Goal: Task Accomplishment & Management: Use online tool/utility

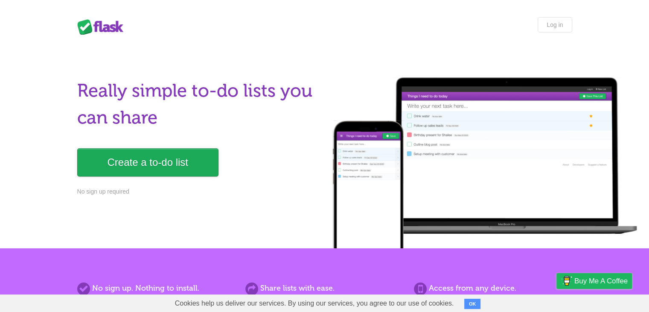
click at [109, 157] on link "Create a to-do list" at bounding box center [147, 162] width 141 height 28
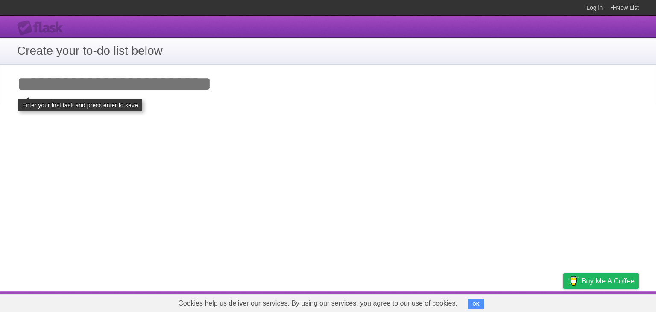
click at [17, 25] on header "Flask" at bounding box center [328, 27] width 656 height 22
click at [51, 27] on div "Flask" at bounding box center [42, 27] width 51 height 15
click at [3, 24] on header "Flask" at bounding box center [328, 27] width 656 height 22
click at [477, 298] on button "OK" at bounding box center [475, 303] width 17 height 10
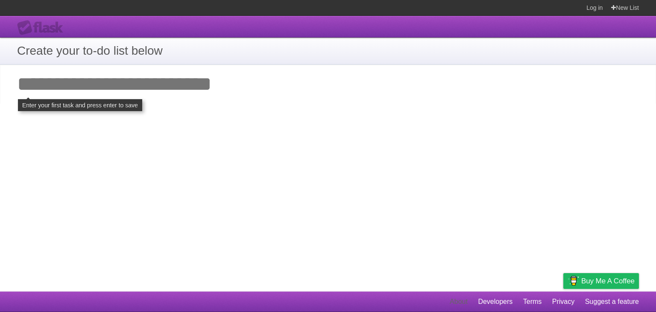
click at [464, 304] on link "About" at bounding box center [458, 301] width 18 height 16
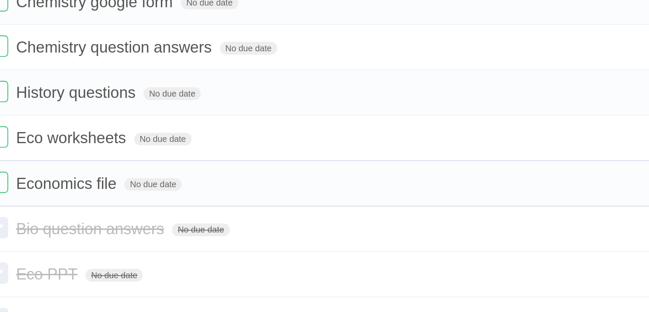
scroll to position [61, 0]
